Goal: Information Seeking & Learning: Learn about a topic

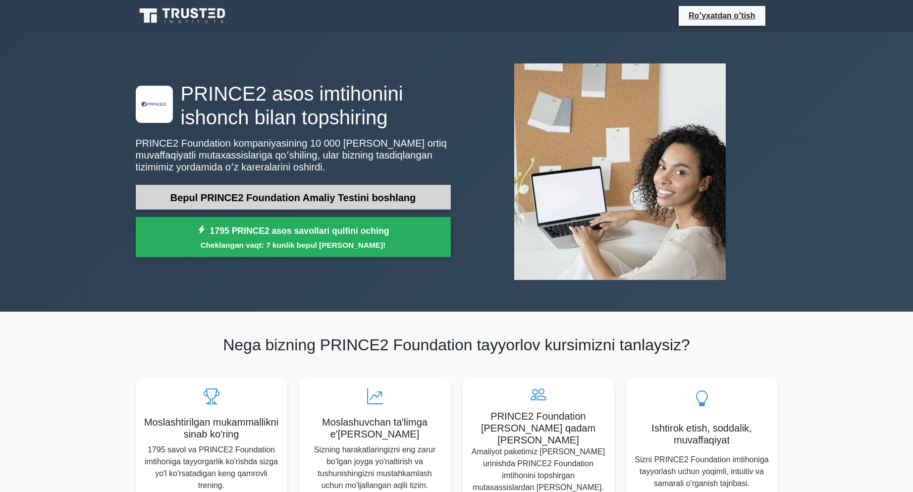
click at [281, 196] on font "Bepul PRINCE2 Foundation Amaliy Testini boshlang" at bounding box center [293, 197] width 246 height 11
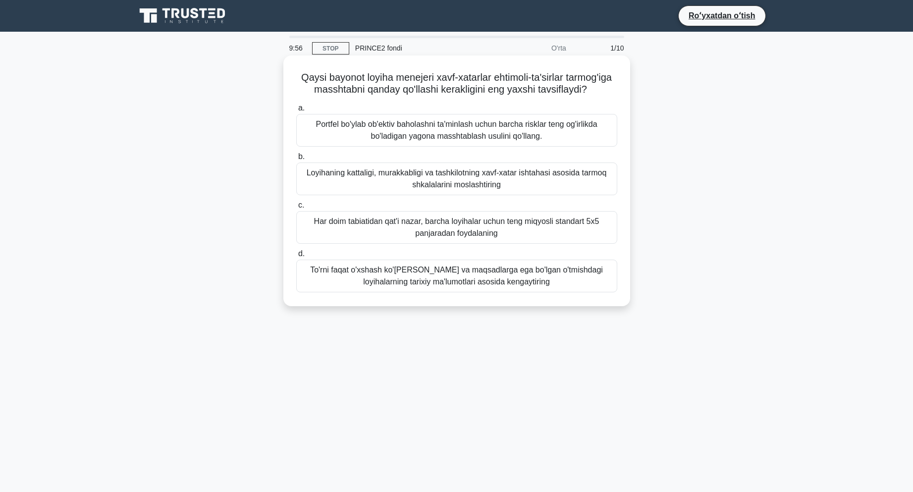
click at [374, 140] on font "Portfel bo'ylab ob'ektiv baholashni ta'minlash uchun barcha risklar teng og'irl…" at bounding box center [456, 130] width 281 height 20
click at [296, 112] on input "a. Portfel bo'ylab ob'ektiv baholashni ta'minlash uchun barcha risklar teng og'…" at bounding box center [296, 108] width 0 height 6
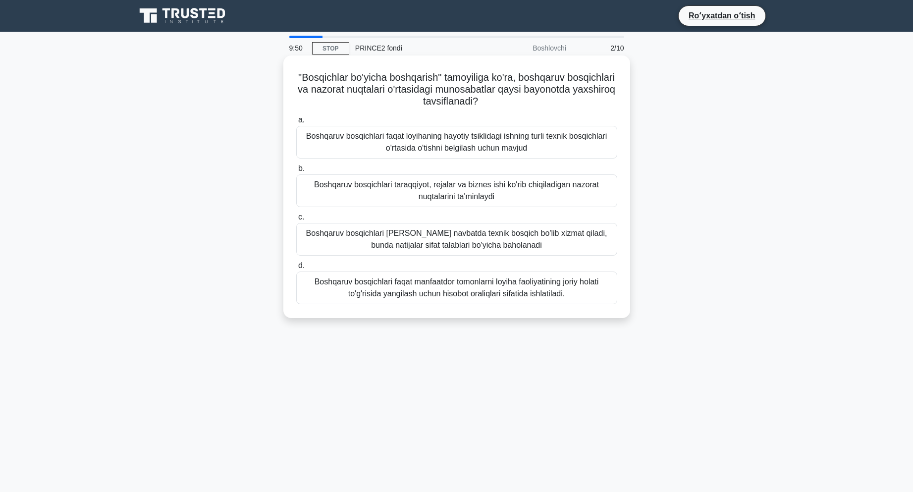
click at [401, 135] on font "Boshqaruv bosqichlari faqat loyihaning hayotiy tsiklidagi ishning turli texnik …" at bounding box center [456, 142] width 301 height 20
click at [296, 123] on input "a. Boshqaruv bosqichlari faqat loyihaning hayotiy tsiklidagi ishning turli texn…" at bounding box center [296, 120] width 0 height 6
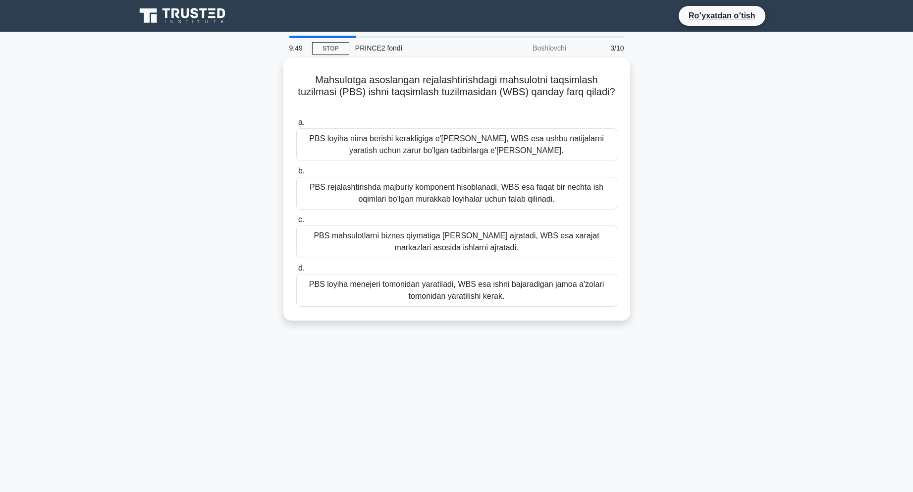
click at [401, 135] on font "PBS loyiha nima berishi kerakligiga e'tibor qaratadi, WBS esa ushbu natijalarni…" at bounding box center [456, 144] width 294 height 20
click at [296, 126] on input "a. PBS loyiha nima berishi kerakligiga e'tibor qaratadi, WBS esa ushbu natijala…" at bounding box center [296, 122] width 0 height 6
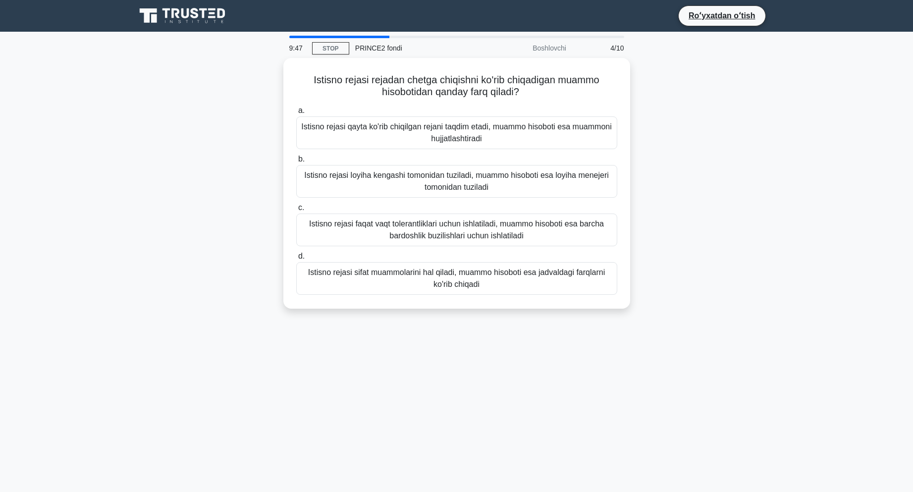
click at [402, 144] on div "Istisno rejasi qayta ko'rib chiqilgan rejani taqdim etadi, muammo hisoboti esa …" at bounding box center [456, 132] width 321 height 33
click at [296, 114] on input "a. Istisno rejasi qayta ko'rib chiqilgan rejani taqdim etadi, muammo hisoboti e…" at bounding box center [296, 111] width 0 height 6
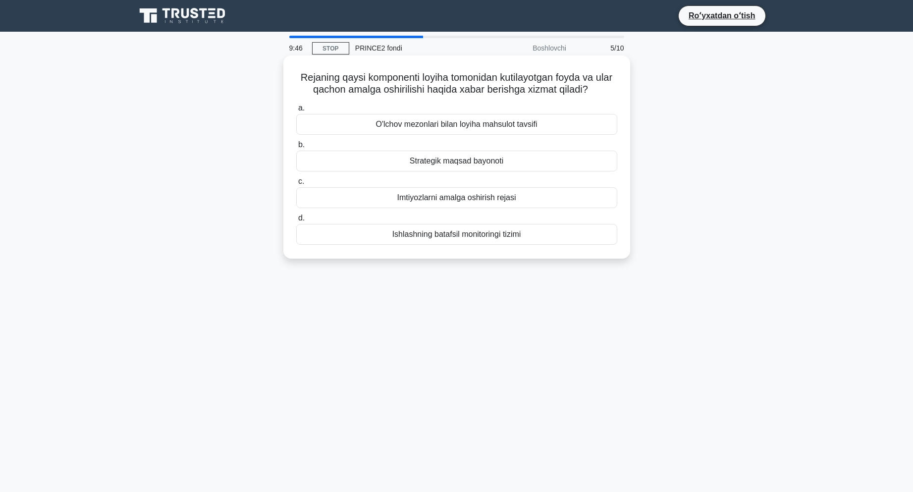
click at [407, 131] on div "O'lchov mezonlari bilan loyiha mahsulot tavsifi" at bounding box center [456, 124] width 321 height 21
click at [296, 112] on input "a. O'lchov mezonlari bilan loyiha mahsulot tavsifi" at bounding box center [296, 108] width 0 height 6
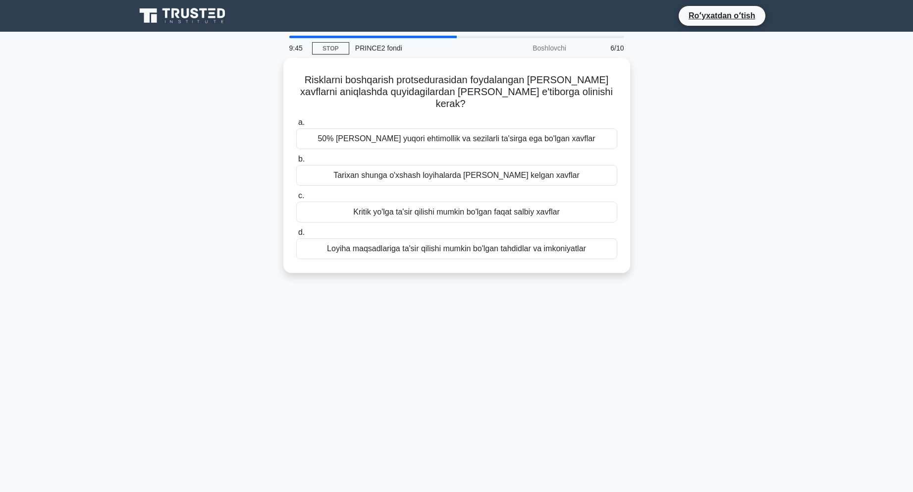
click at [407, 131] on div "50% dan yuqori ehtimollik va sezilarli ta'sirga ega bo'lgan xavflar" at bounding box center [456, 138] width 321 height 21
click at [296, 126] on input "a. 50% dan yuqori ehtimollik va sezilarli ta'sirga ega bo'lgan xavflar" at bounding box center [296, 122] width 0 height 6
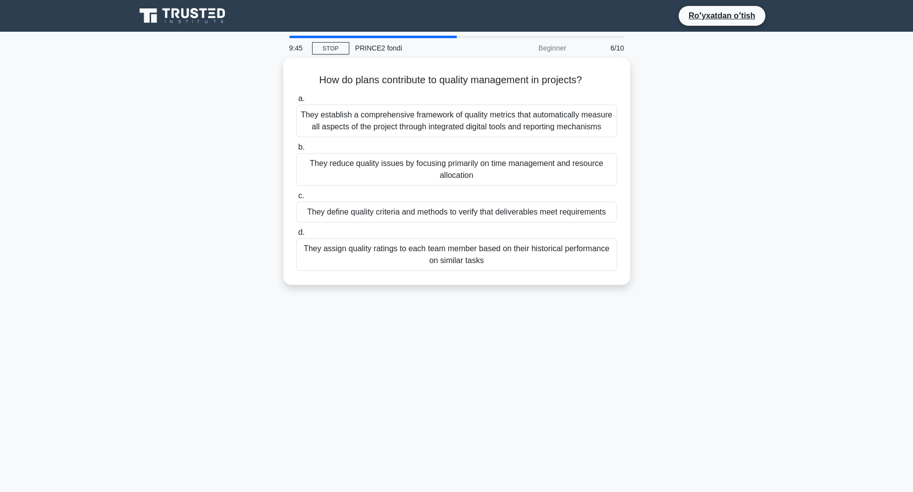
click at [407, 131] on div "They establish a comprehensive framework of quality metrics that automatically …" at bounding box center [456, 121] width 321 height 33
click at [296, 102] on input "a. They establish a comprehensive framework of quality metrics that automatical…" at bounding box center [296, 99] width 0 height 6
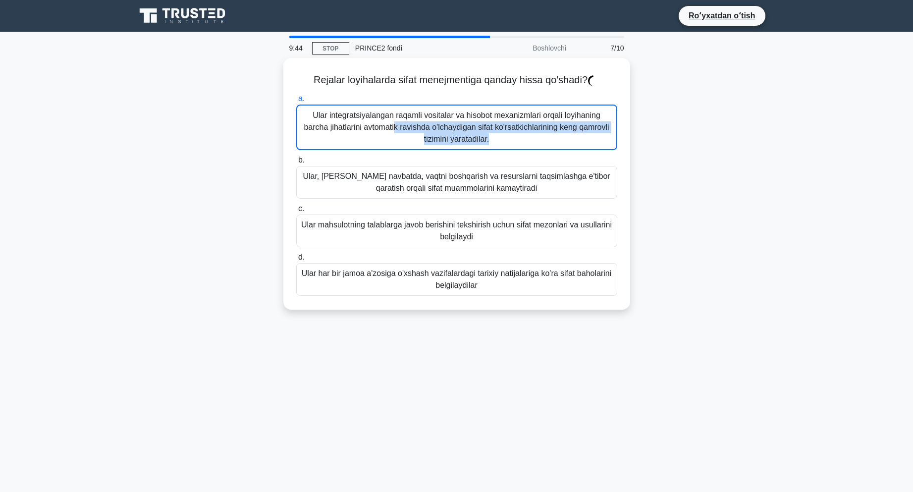
click at [407, 131] on font "Ular integratsiyalangan raqamli vositalar va hisobot mexanizmlari orqali loyiha…" at bounding box center [456, 128] width 311 height 36
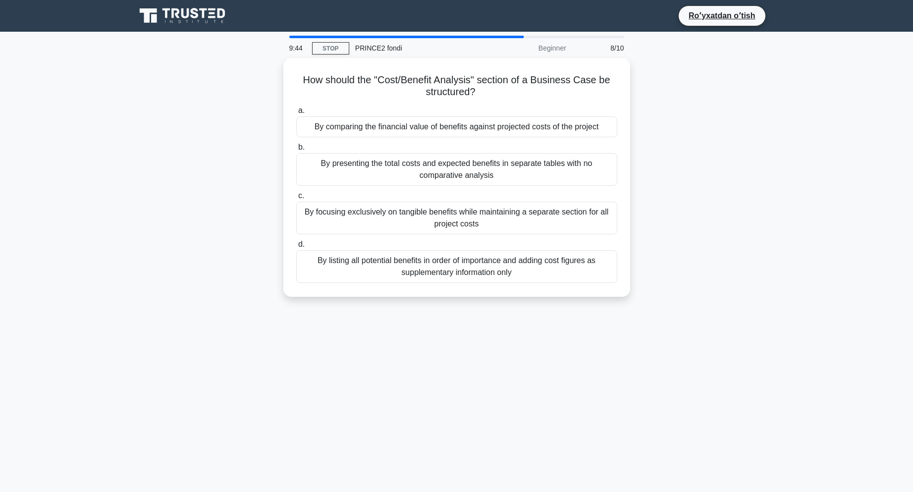
click at [407, 131] on div "By comparing the financial value of benefits against projected costs of the pro…" at bounding box center [456, 126] width 321 height 21
click at [296, 114] on input "a. By comparing the financial value of benefits against projected costs of the …" at bounding box center [296, 111] width 0 height 6
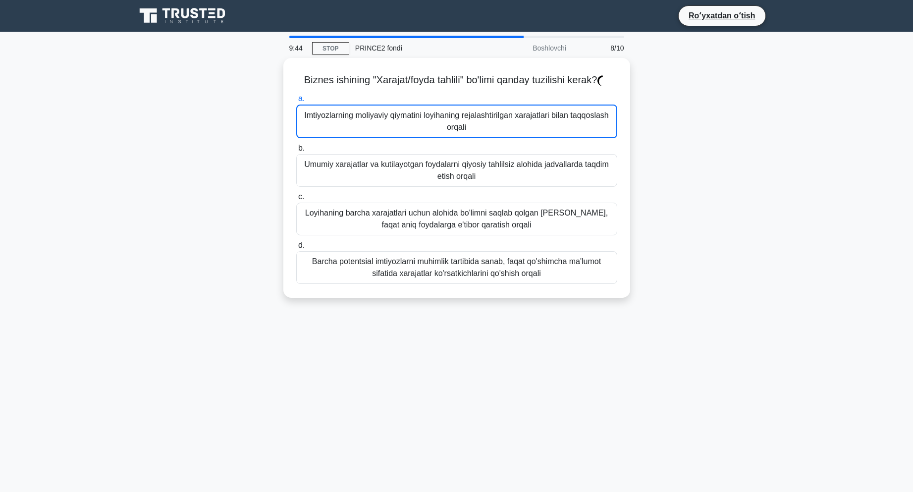
click at [407, 131] on font "Imtiyozlarning moliyaviy qiymatini loyihaning rejalashtirilgan xarajatlari bila…" at bounding box center [456, 122] width 311 height 24
click at [296, 102] on input "a. Imtiyozlarning moliyaviy qiymatini loyihaning rejalashtirilgan xarajatlari b…" at bounding box center [296, 99] width 0 height 6
click at [407, 131] on font "Imtiyozlarning moliyaviy qiymatini loyihaning rejalashtirilgan xarajatlari bila…" at bounding box center [456, 122] width 311 height 24
click at [296, 102] on input "a. Imtiyozlarning moliyaviy qiymatini loyihaning rejalashtirilgan xarajatlari b…" at bounding box center [296, 99] width 0 height 6
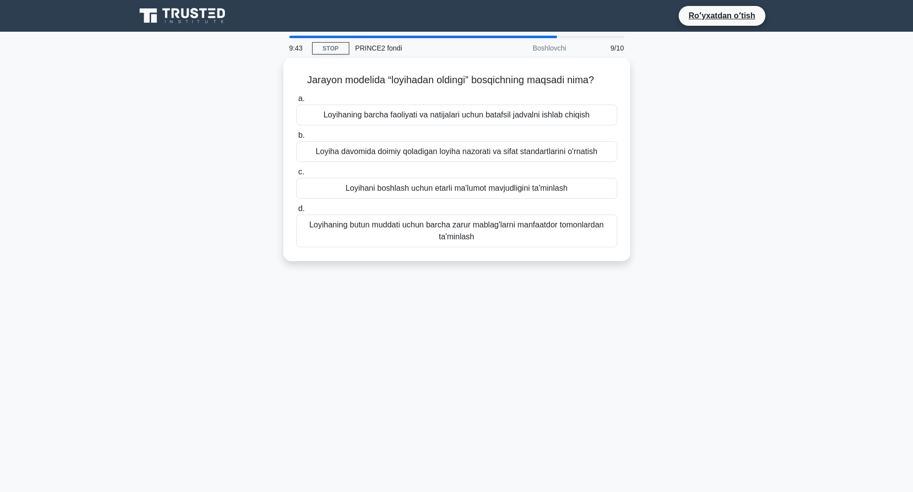
click at [407, 131] on label "b. Loyiha davomida doimiy qoladigan loyiha nazorati va sifat standartlarini o'r…" at bounding box center [456, 145] width 321 height 33
click at [296, 132] on input "b. Loyiha davomida doimiy qoladigan loyiha nazorati va sifat standartlarini o'r…" at bounding box center [296, 135] width 0 height 6
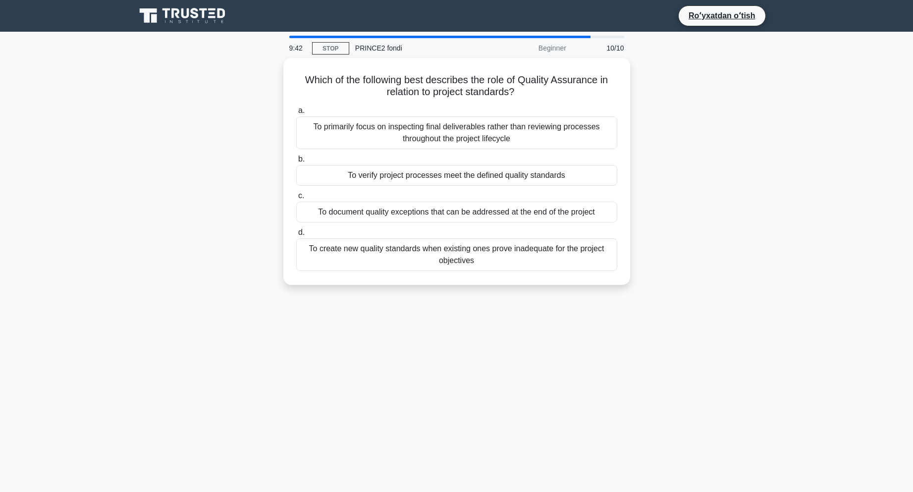
click at [407, 131] on div "To primarily focus on inspecting final deliverables rather than reviewing proce…" at bounding box center [456, 132] width 321 height 33
click at [296, 114] on input "a. To primarily focus on inspecting final deliverables rather than reviewing pr…" at bounding box center [296, 111] width 0 height 6
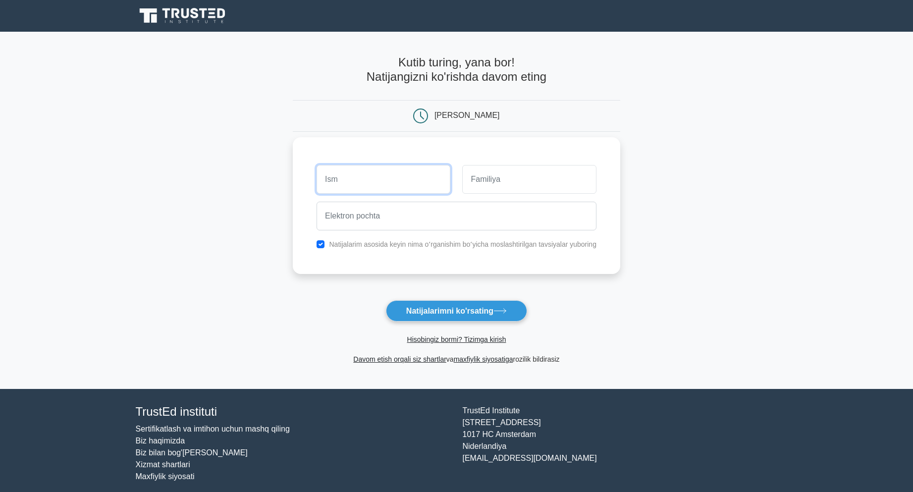
click at [387, 184] on input "text" at bounding box center [384, 179] width 134 height 29
type input "muslima"
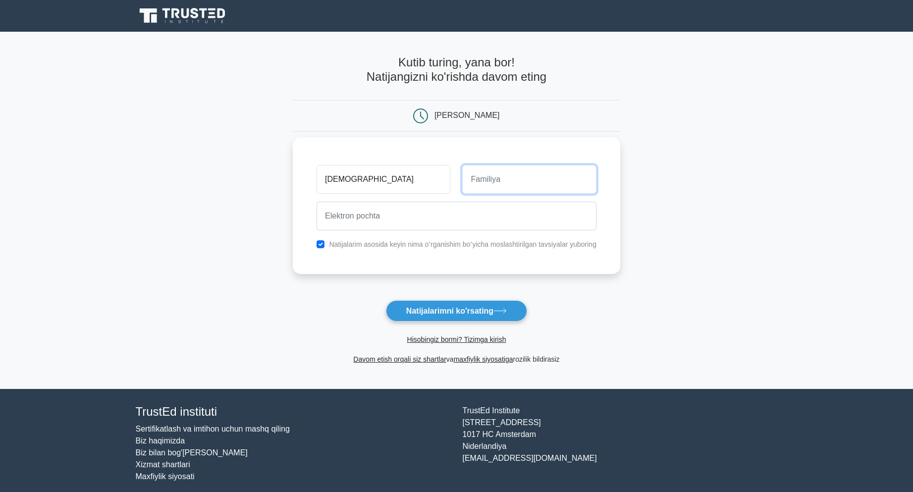
click at [477, 175] on input "text" at bounding box center [529, 179] width 134 height 29
type input "ikromova"
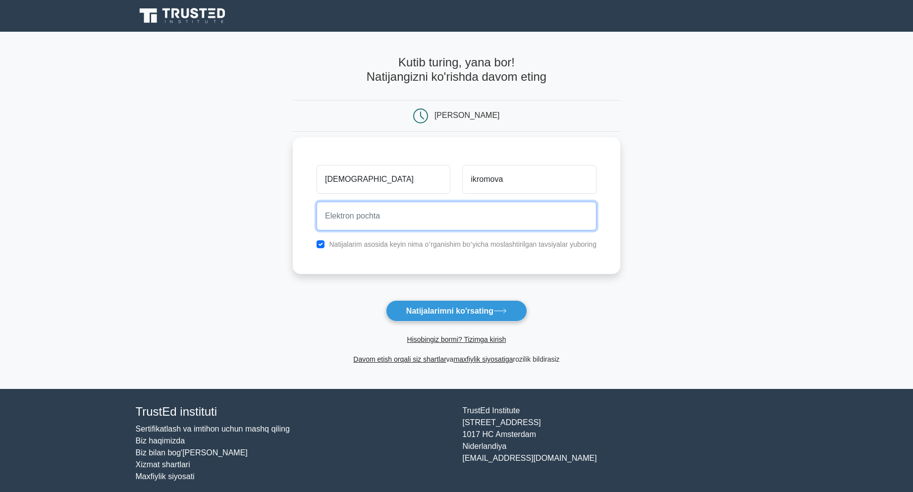
click at [448, 224] on input "email" at bounding box center [457, 216] width 280 height 29
click at [361, 217] on input "email" at bounding box center [457, 216] width 280 height 29
click at [386, 300] on button "Natijalarimni ko'rsating" at bounding box center [456, 310] width 141 height 21
type input "gulnozaabdusattarova76@gmail.com"
click at [386, 300] on button "Natijalarimni ko'rsating" at bounding box center [456, 310] width 141 height 21
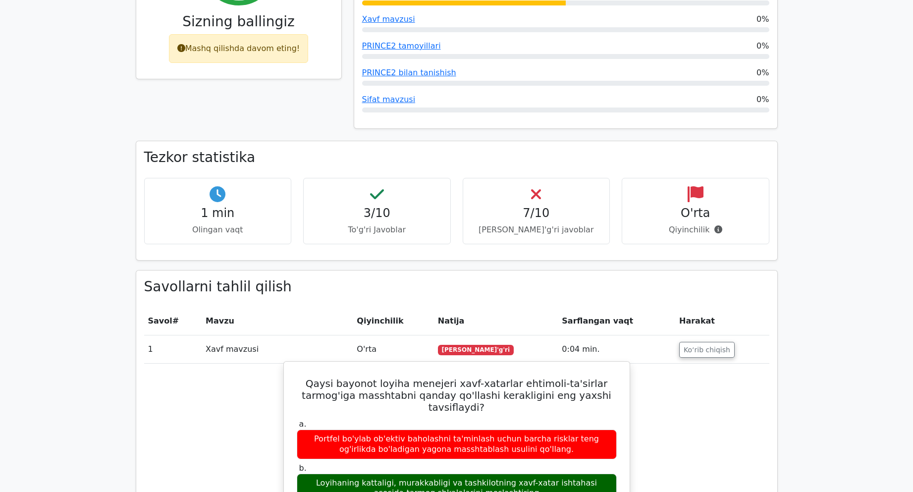
scroll to position [436, 0]
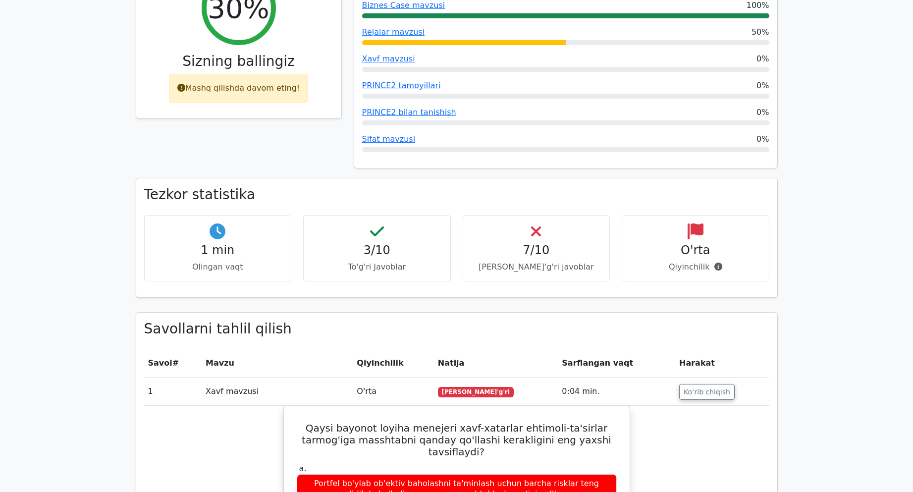
click at [230, 256] on font "1 min" at bounding box center [218, 250] width 34 height 14
click at [251, 250] on h4 "1 min" at bounding box center [218, 250] width 131 height 14
click at [252, 247] on h4 "1 min" at bounding box center [218, 250] width 131 height 14
click at [254, 240] on div "1 min Olingan vaqt" at bounding box center [218, 248] width 148 height 67
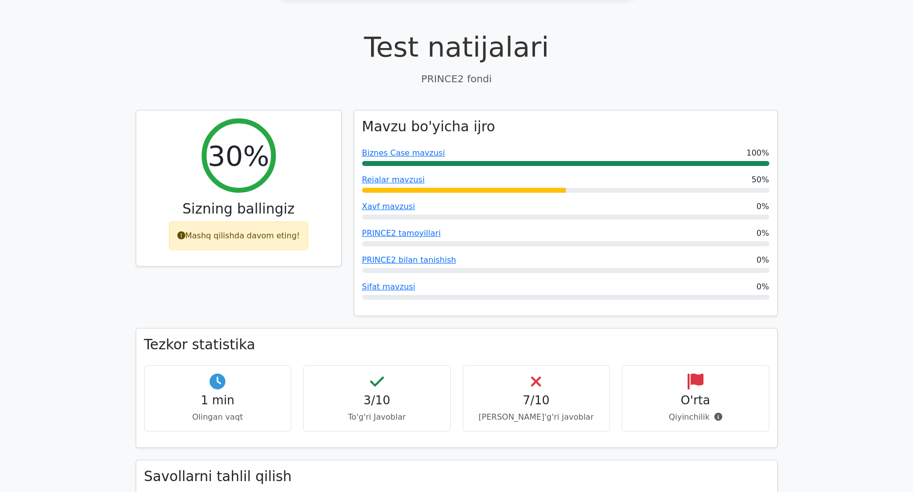
scroll to position [287, 0]
